Goal: Information Seeking & Learning: Learn about a topic

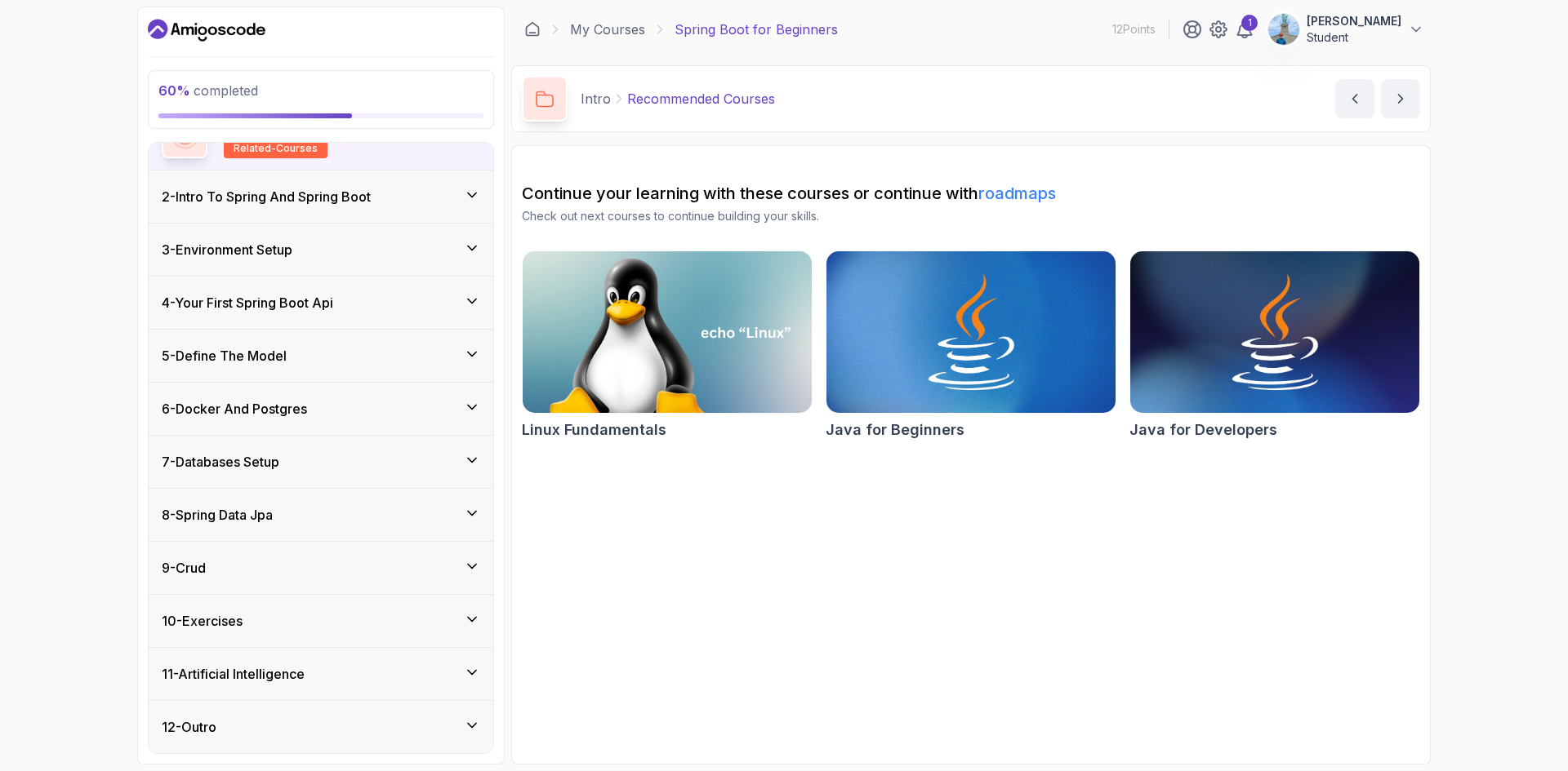
click at [327, 453] on div "7 - Databases Setup" at bounding box center [320, 462] width 319 height 20
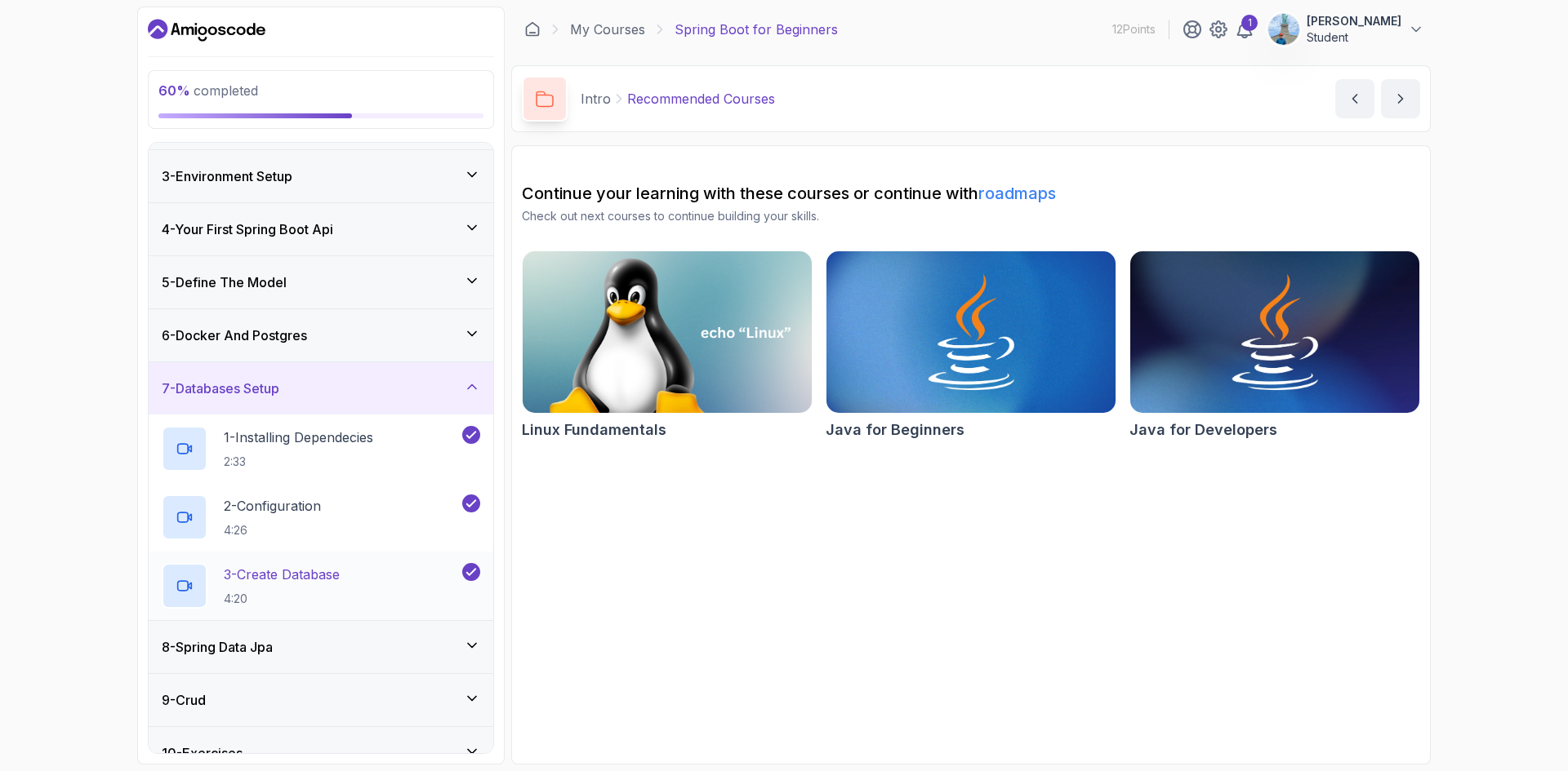
scroll to position [231, 0]
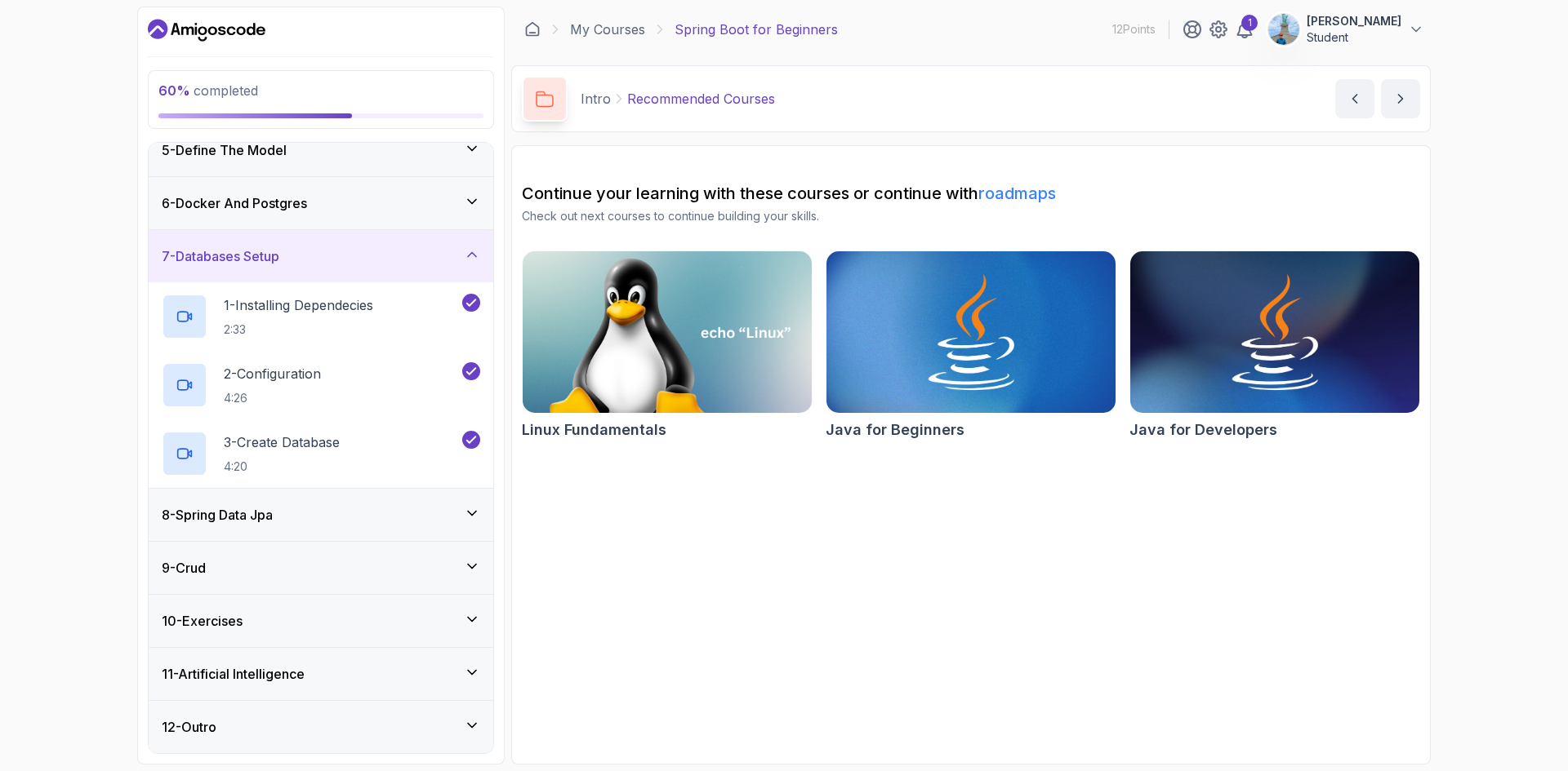
click at [328, 507] on div "8 - Spring Data Jpa" at bounding box center [320, 515] width 319 height 20
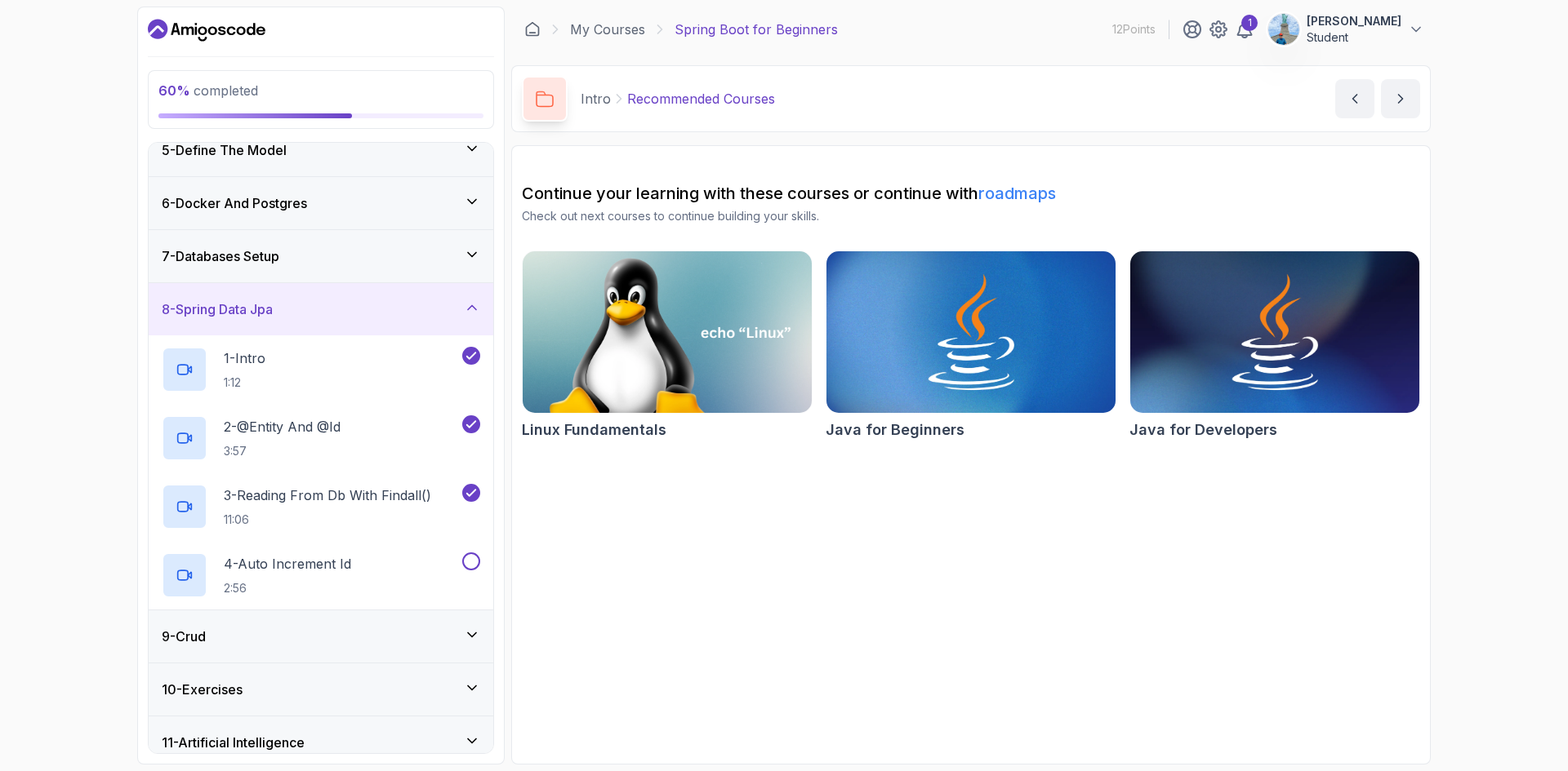
click at [368, 629] on div "9 - Crud" at bounding box center [320, 636] width 319 height 20
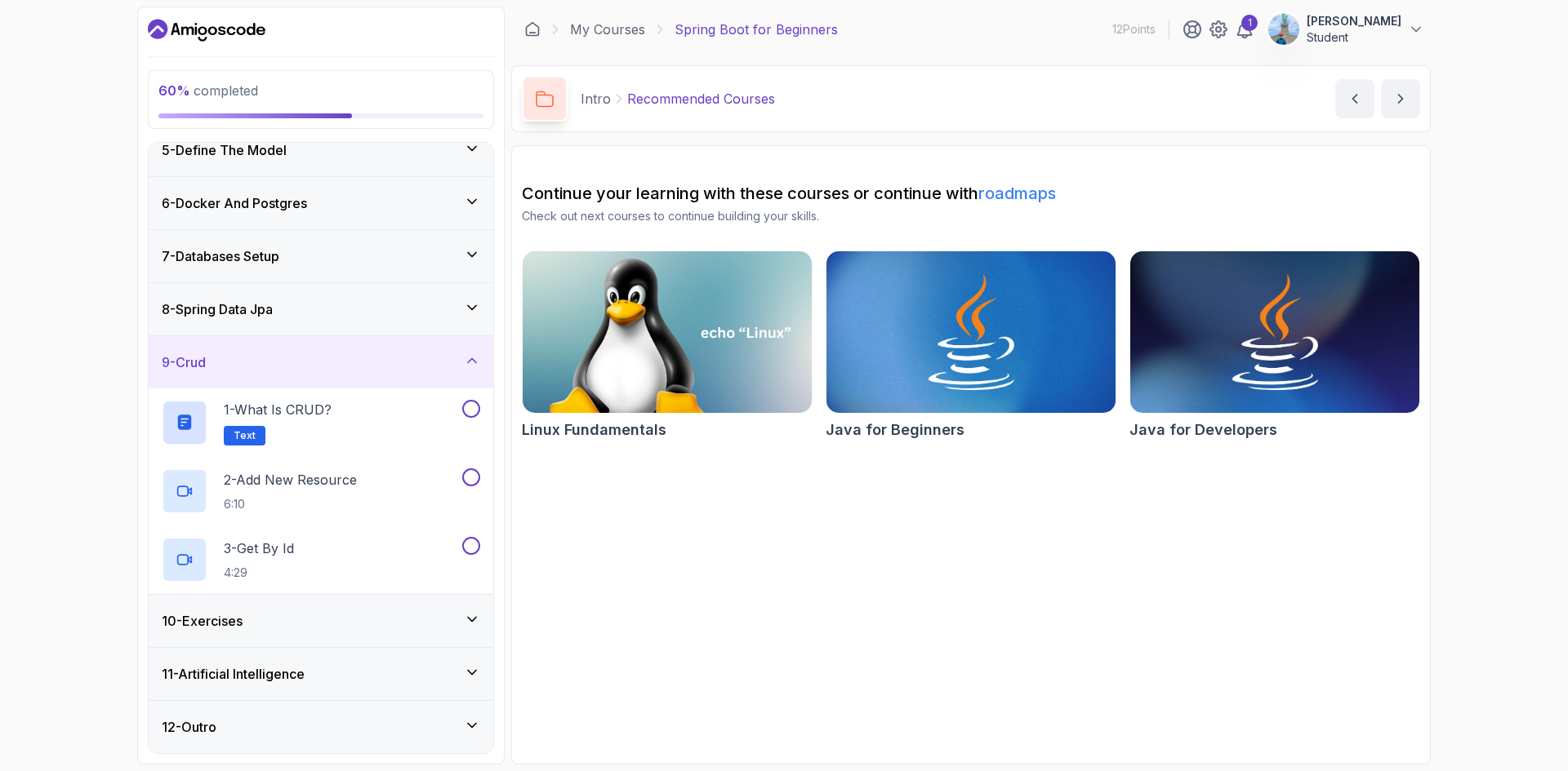
click at [365, 616] on div "10 - Exercises" at bounding box center [320, 621] width 319 height 20
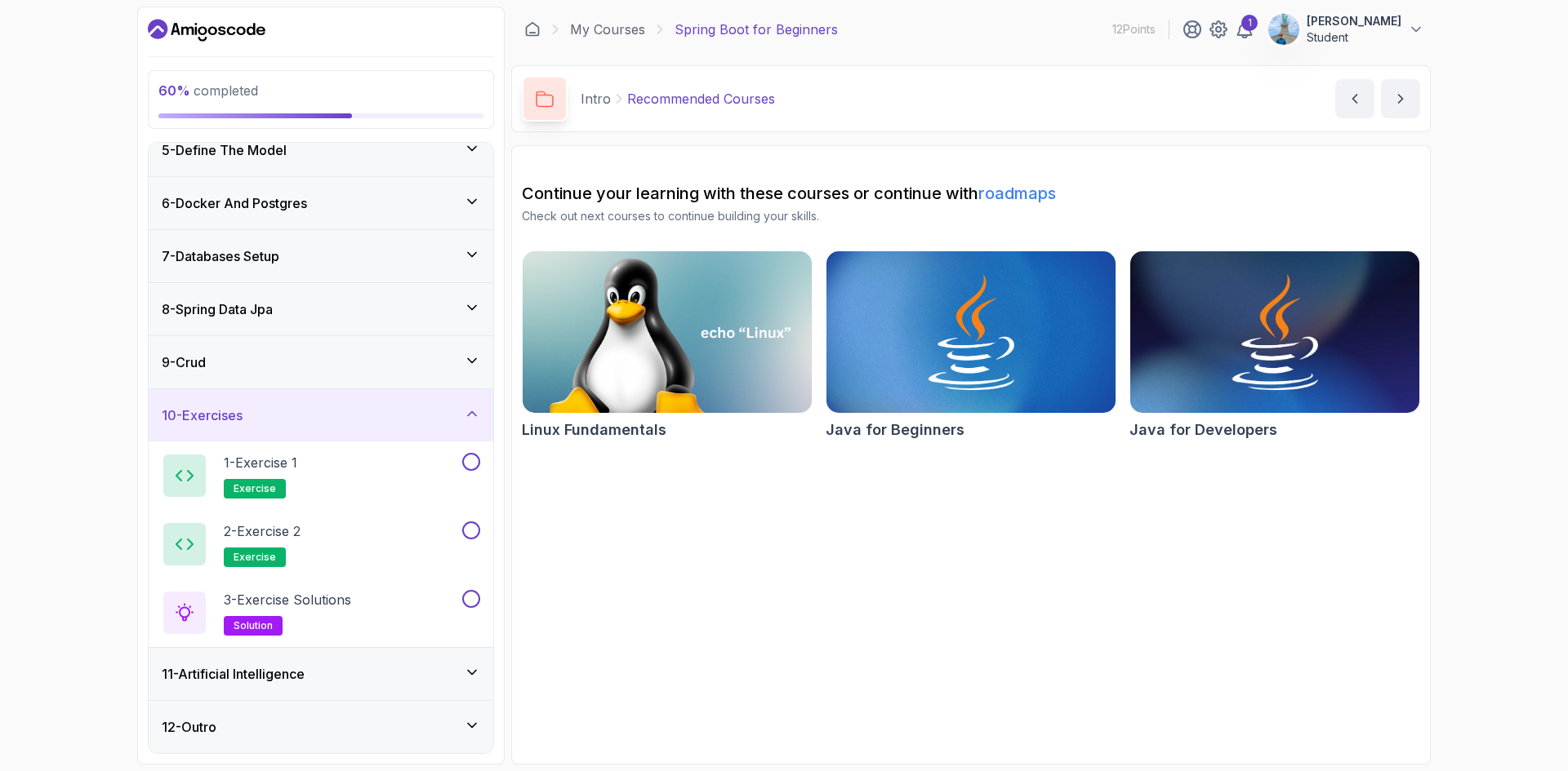
click at [368, 664] on div "11 - Artificial Intelligence" at bounding box center [320, 674] width 319 height 20
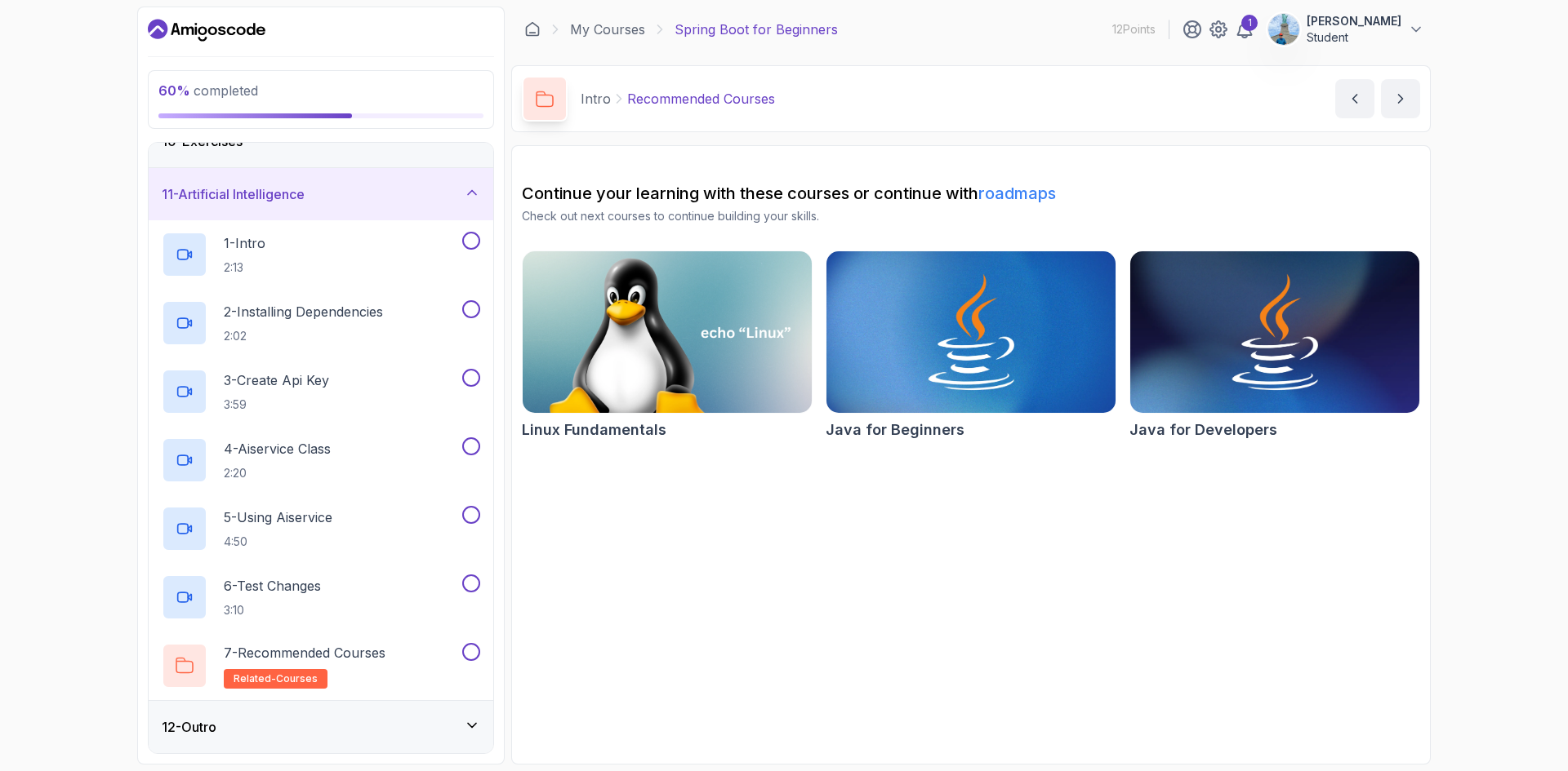
click at [357, 708] on div "12 - Outro" at bounding box center [320, 727] width 345 height 52
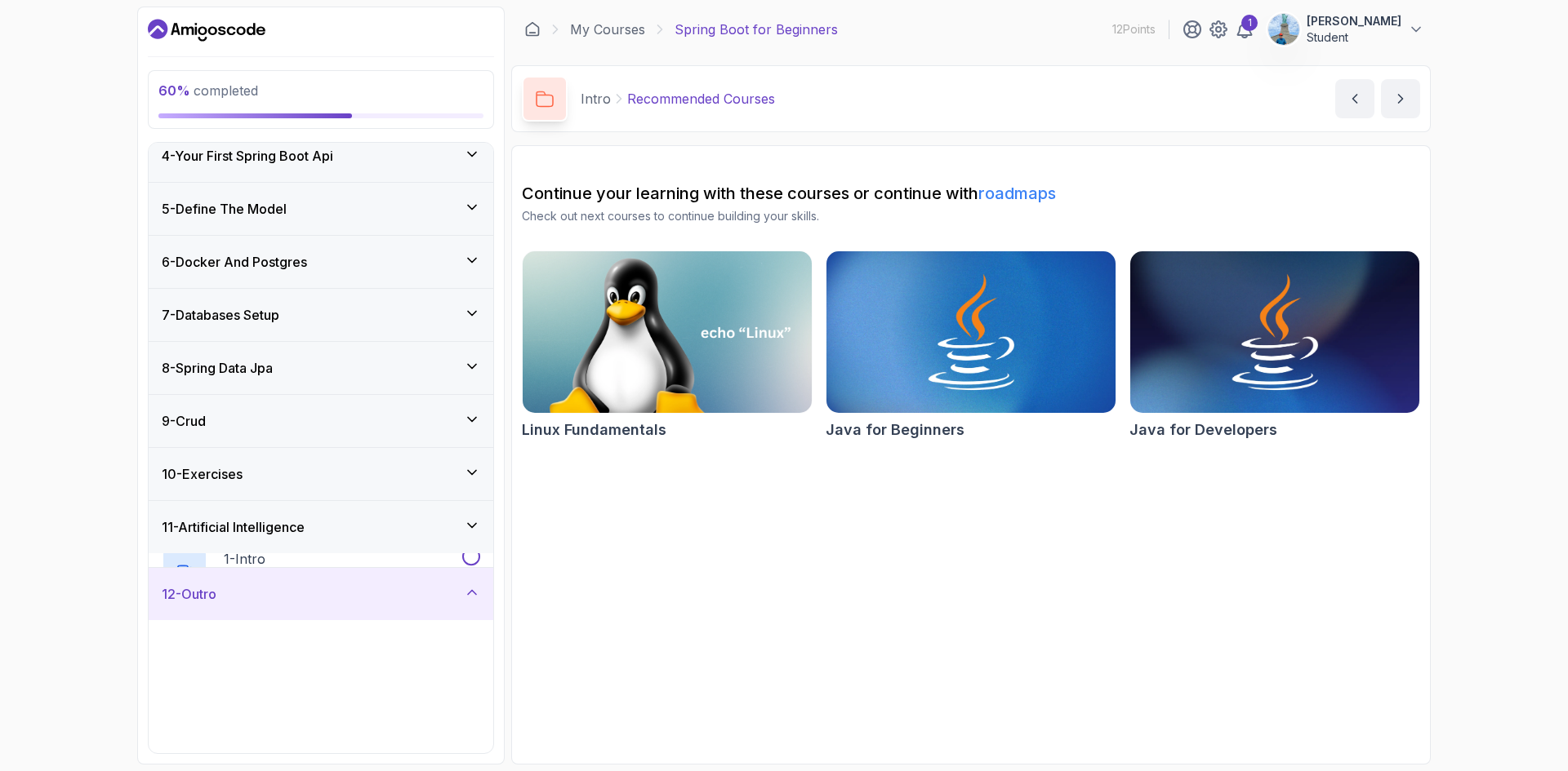
scroll to position [163, 0]
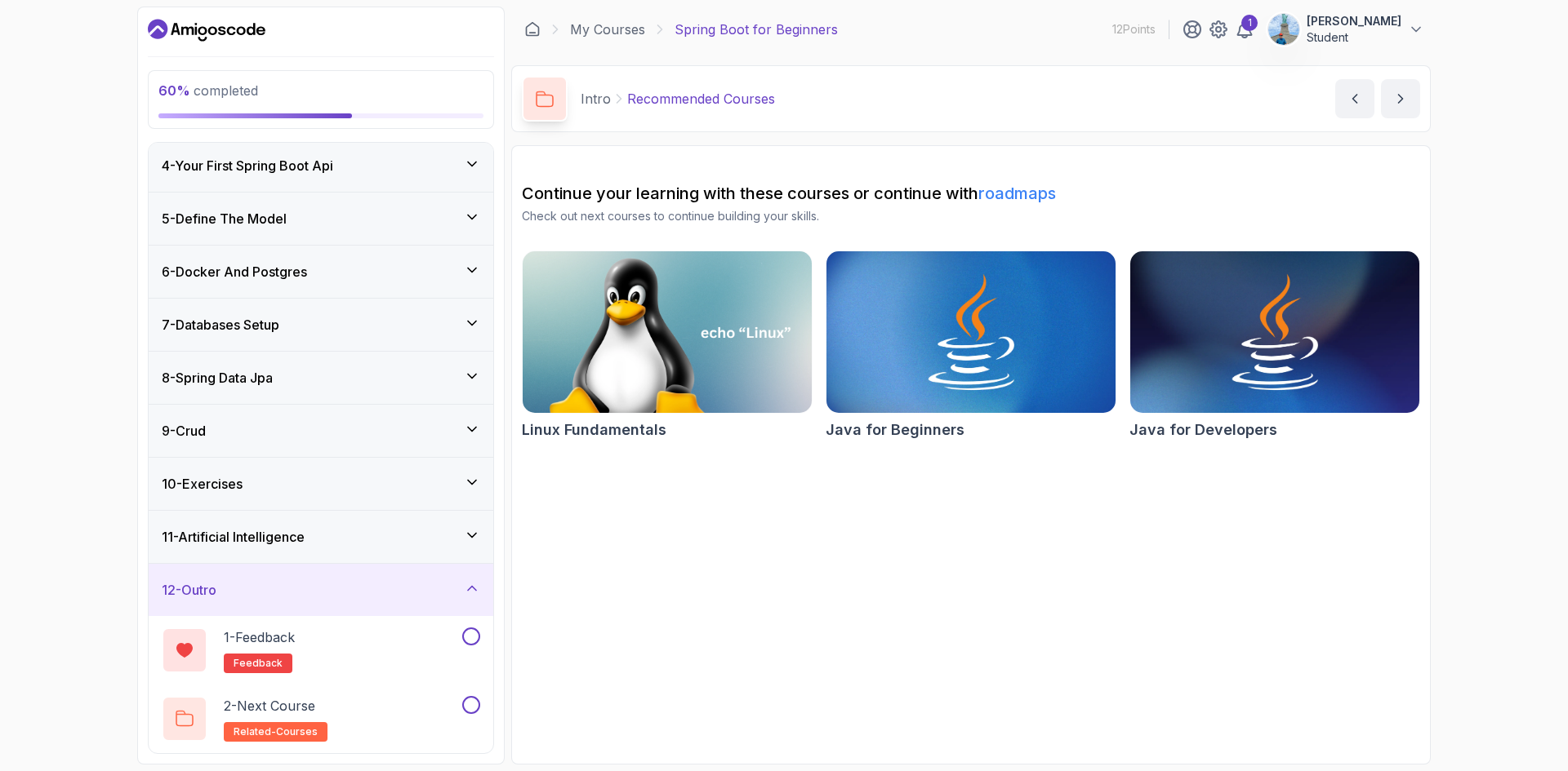
click at [341, 598] on div "12 - Outro" at bounding box center [320, 590] width 319 height 20
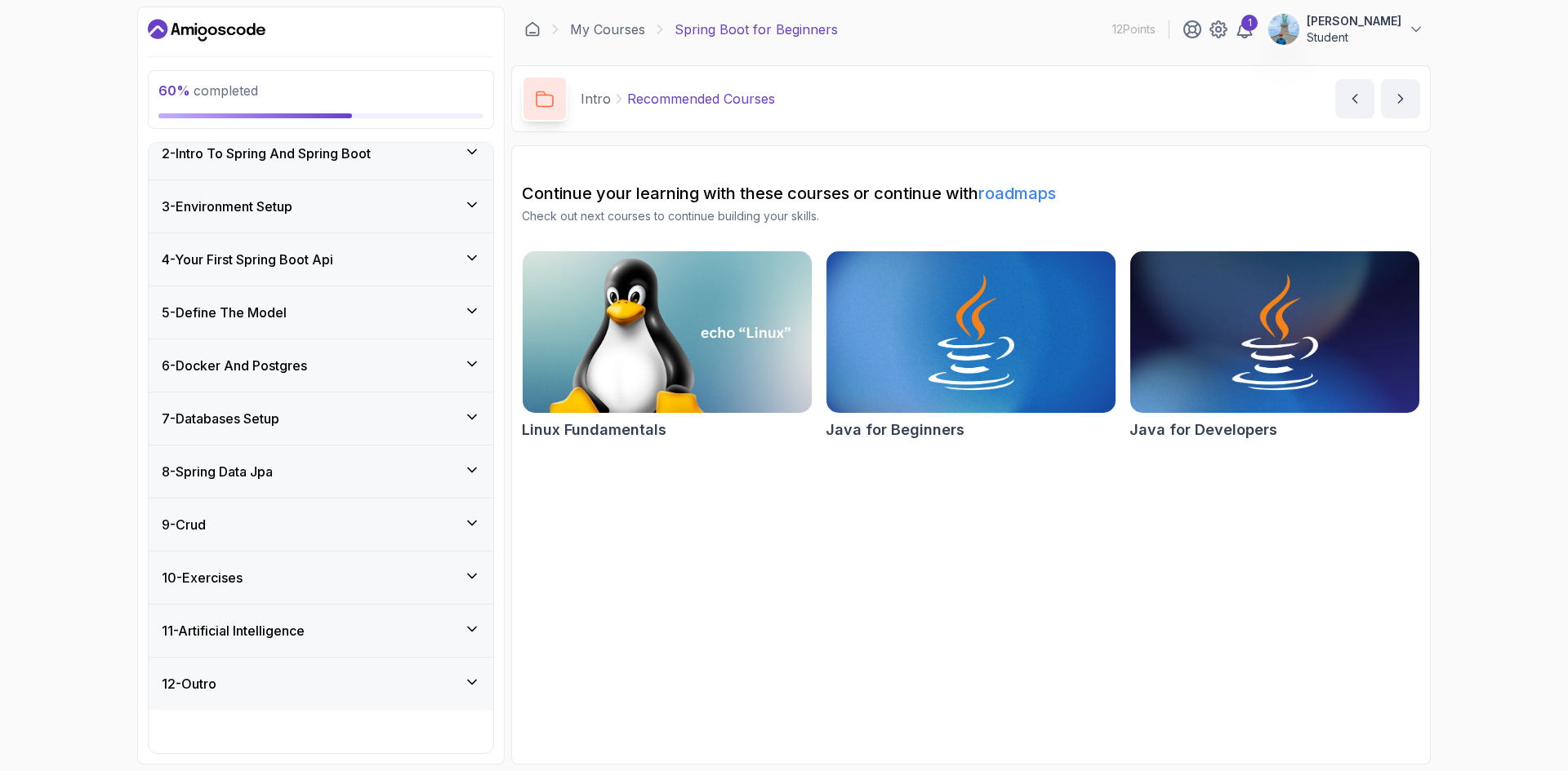
scroll to position [26, 0]
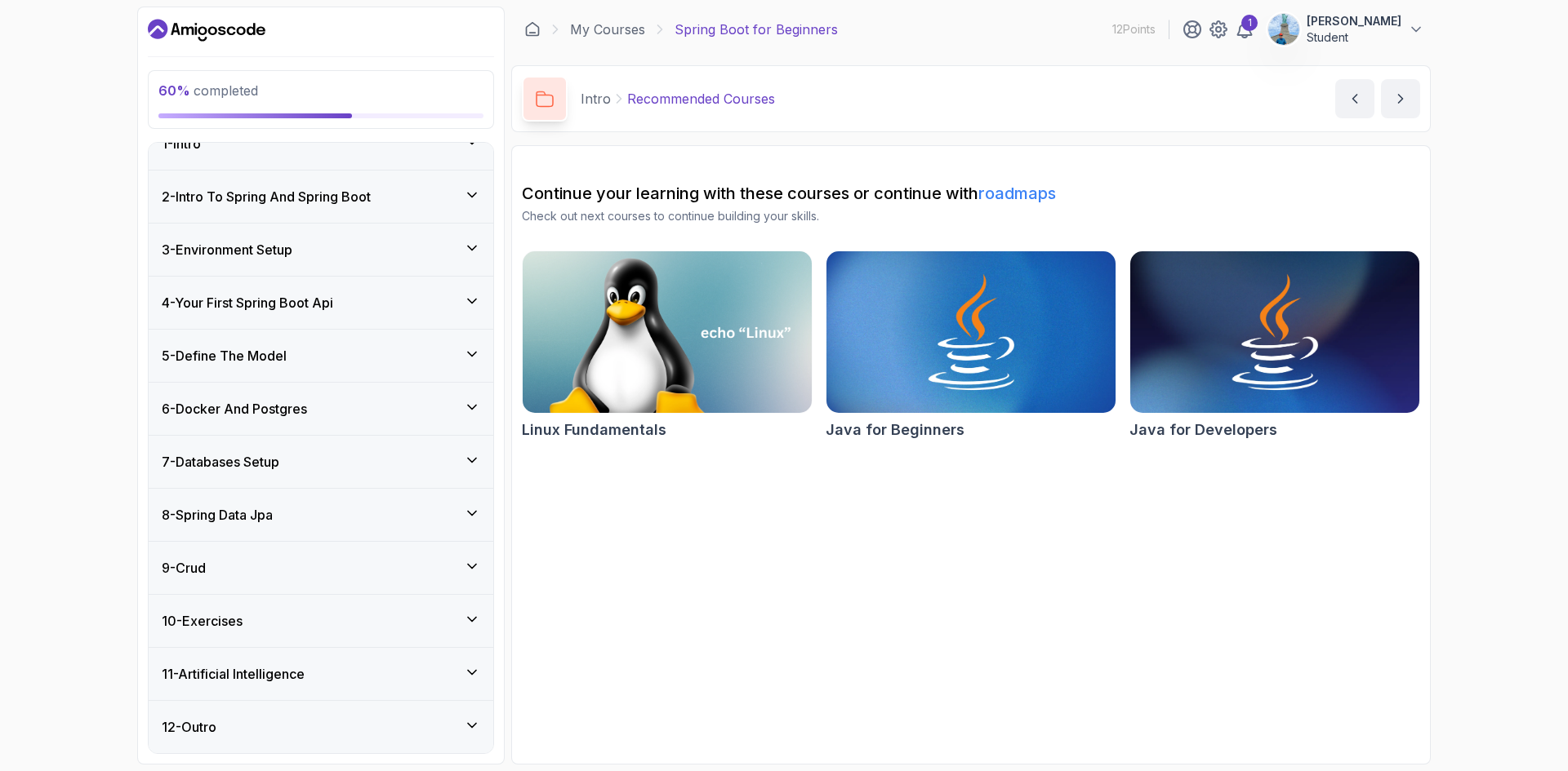
click at [324, 668] on div "11 - Artificial Intelligence" at bounding box center [320, 674] width 319 height 20
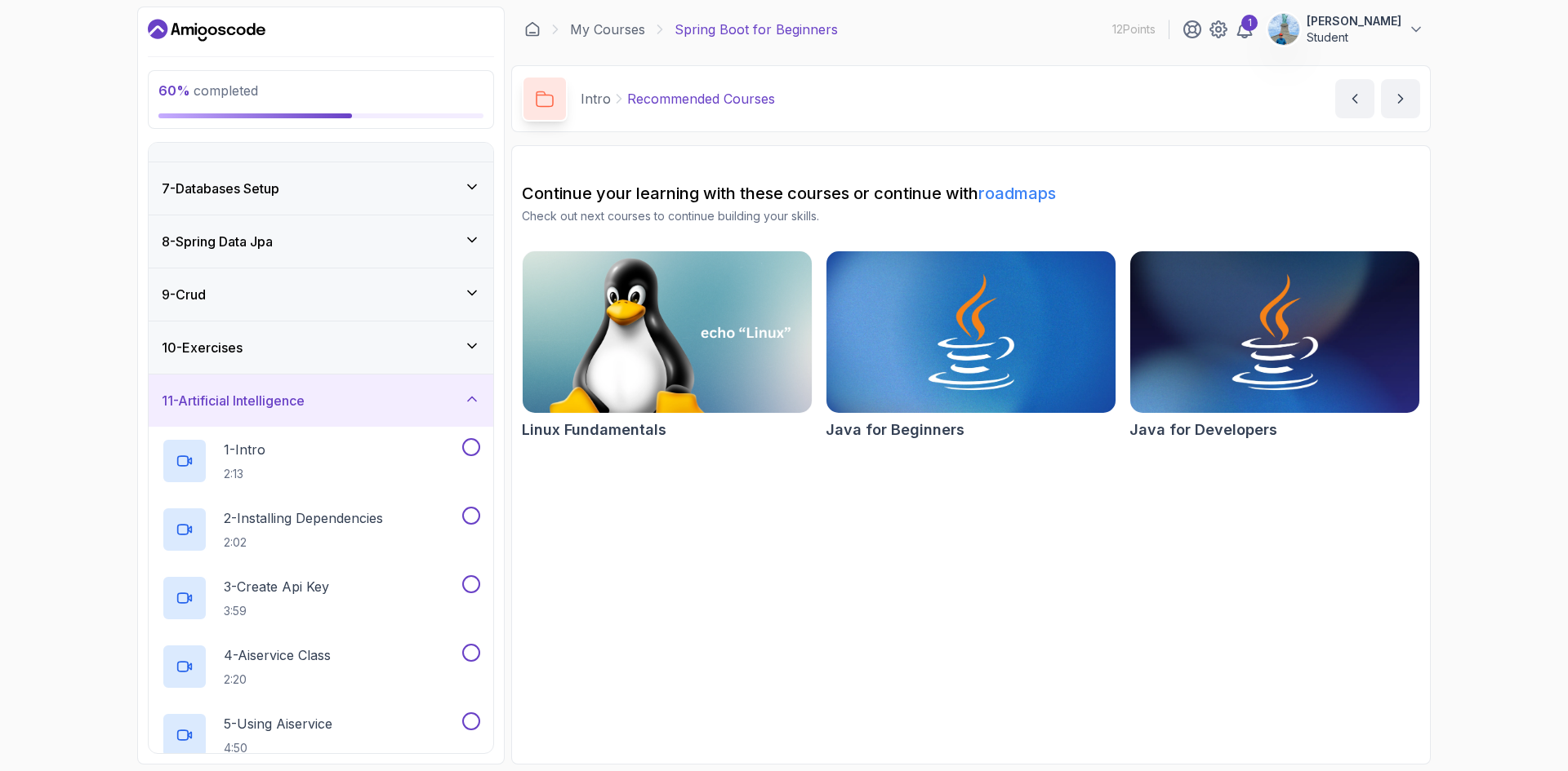
scroll to position [287, 0]
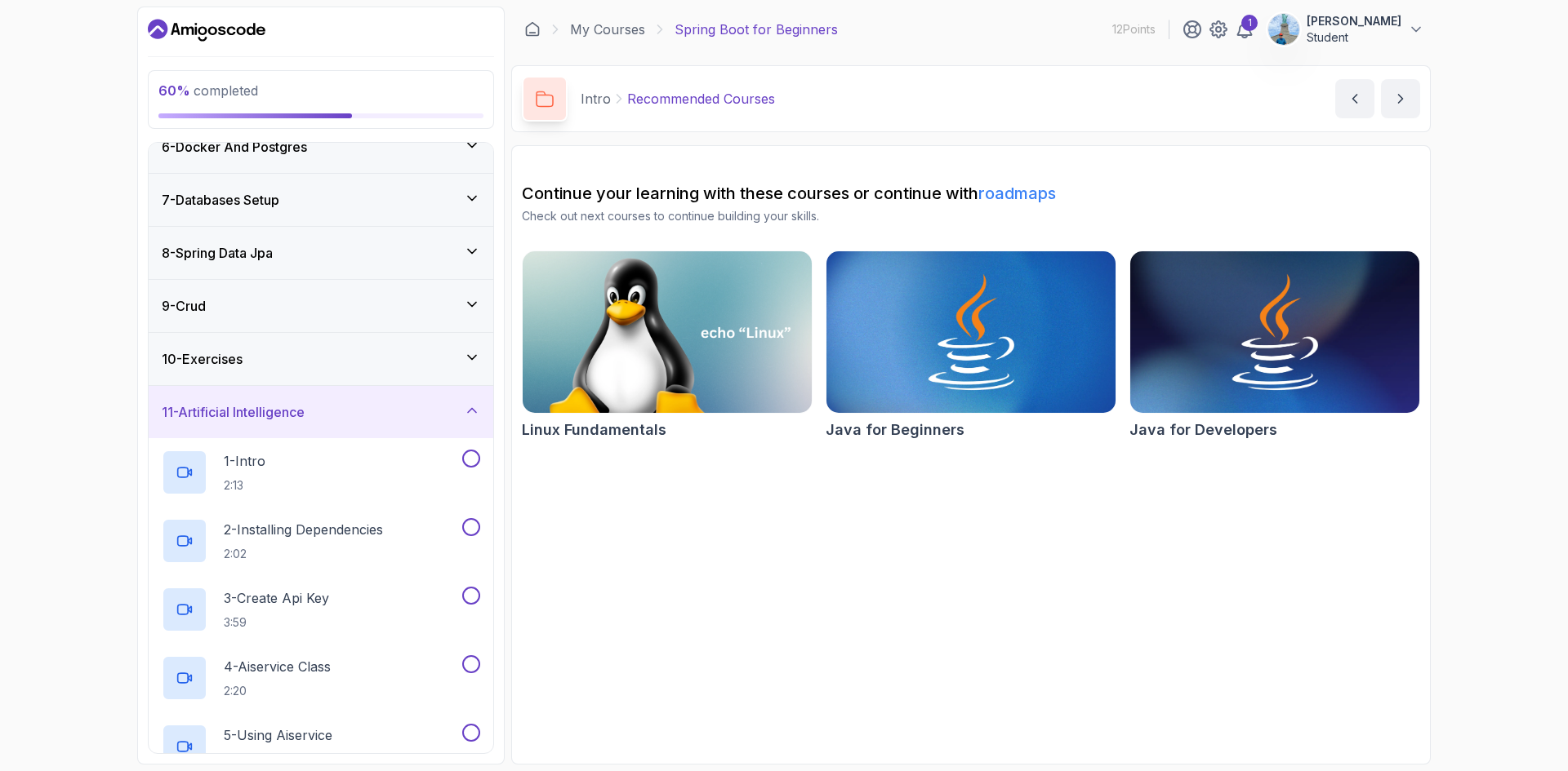
click at [720, 28] on p "Spring Boot for Beginners" at bounding box center [756, 29] width 164 height 20
click at [341, 414] on div "11 - Artificial Intelligence" at bounding box center [320, 412] width 319 height 20
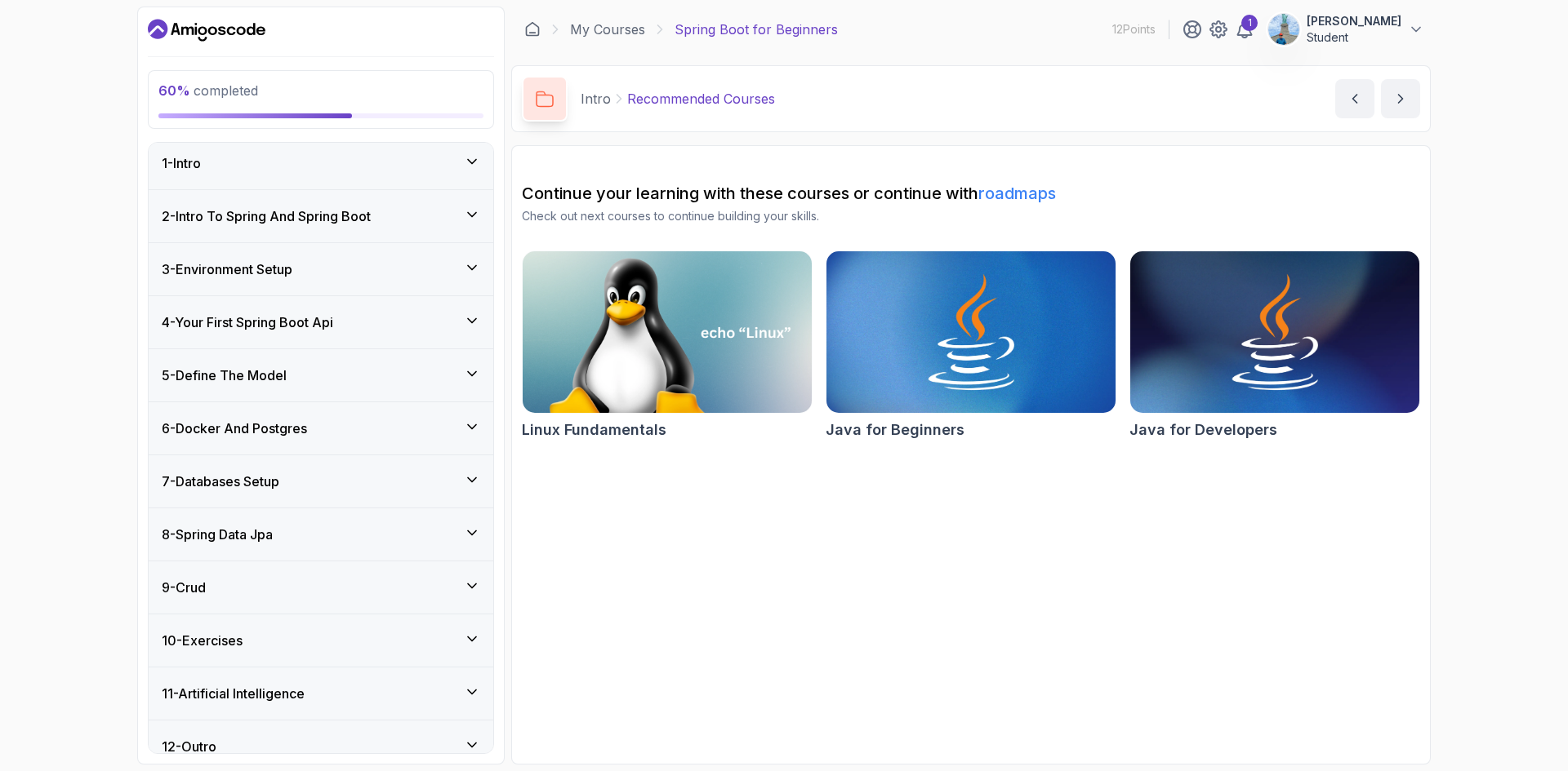
scroll to position [0, 0]
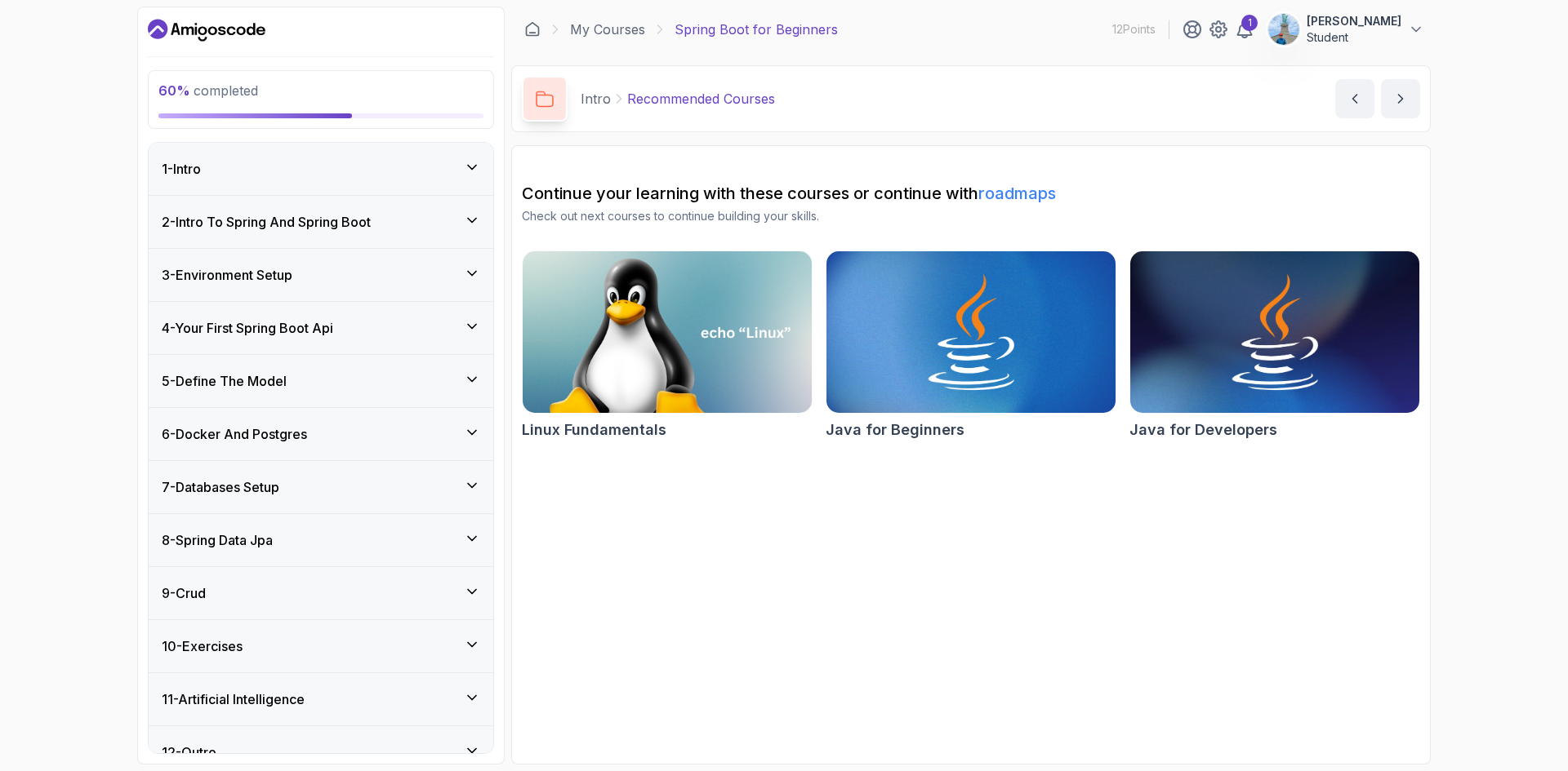
click at [326, 523] on div "8 - Spring Data Jpa" at bounding box center [320, 540] width 345 height 52
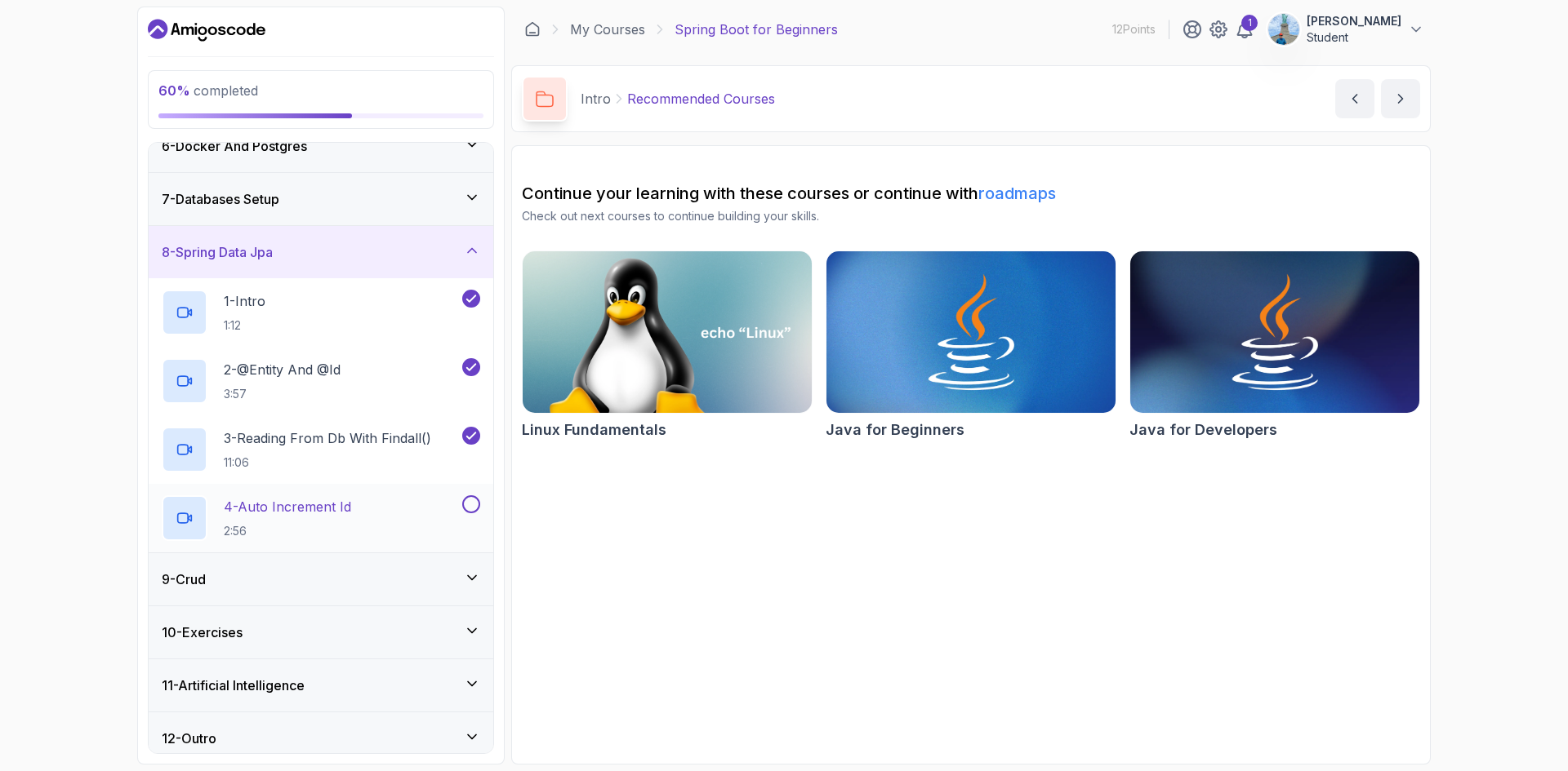
scroll to position [300, 0]
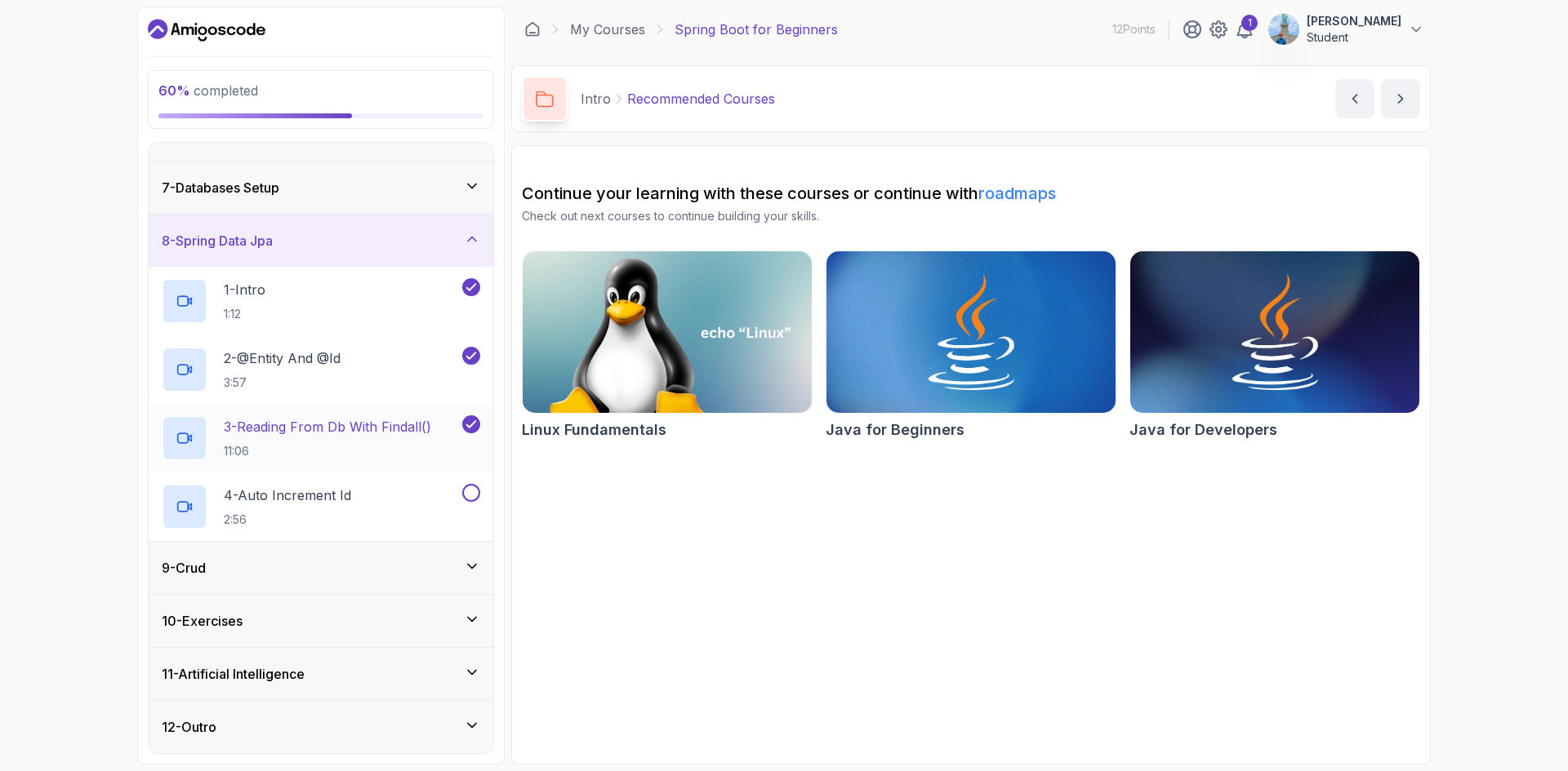
click at [381, 428] on p "3 - Reading From Db With Findall()" at bounding box center [327, 426] width 207 height 20
